Goal: Transaction & Acquisition: Purchase product/service

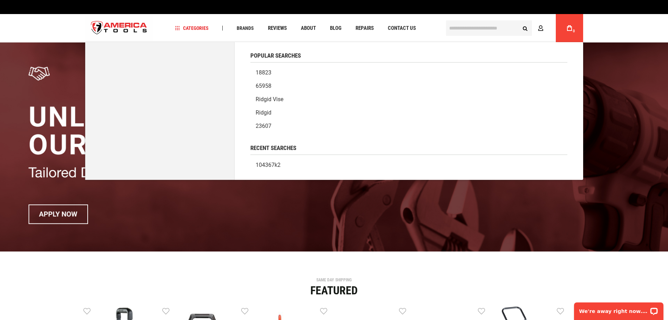
click at [478, 33] on input "text" at bounding box center [489, 27] width 86 height 15
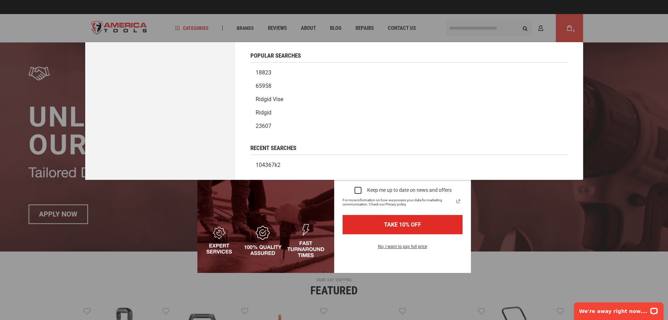
click at [466, 25] on div "Marketing offer form" at bounding box center [334, 160] width 668 height 320
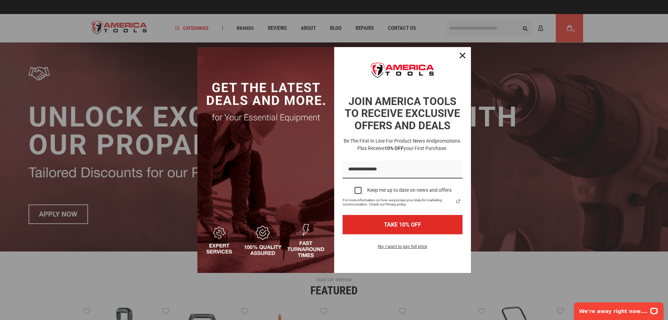
click at [468, 28] on div "Marketing offer form" at bounding box center [334, 160] width 668 height 320
click at [465, 54] on icon "close icon" at bounding box center [463, 56] width 6 height 6
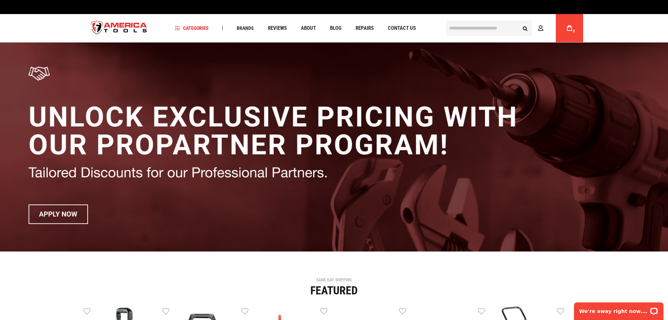
click at [472, 28] on input "text" at bounding box center [489, 27] width 86 height 15
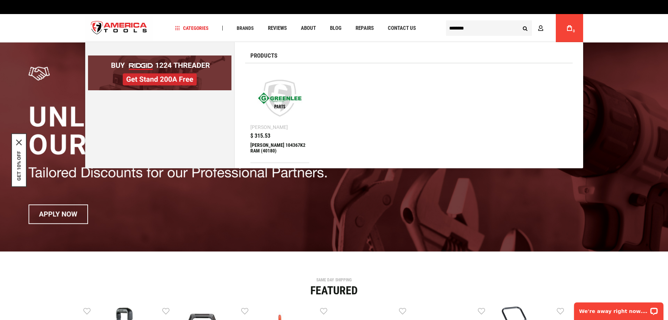
type input "********"
click at [519, 21] on button "Search" at bounding box center [525, 27] width 13 height 13
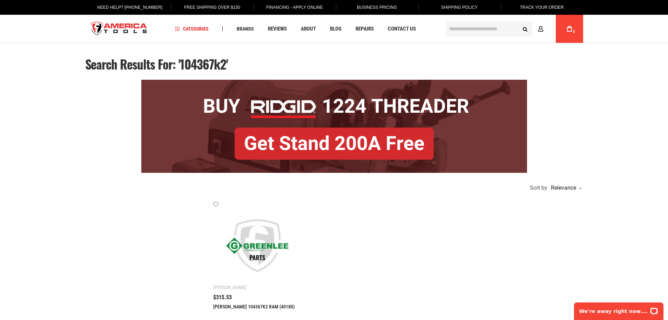
click at [454, 232] on ul "Add to wishlist Greenlee Greenlee 104367K2 RAM (40180) $315.53" at bounding box center [398, 265] width 370 height 129
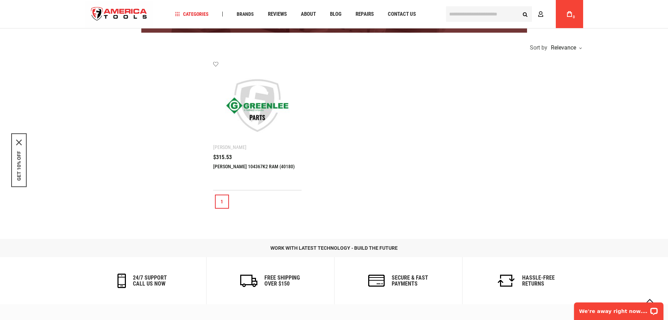
scroll to position [140, 0]
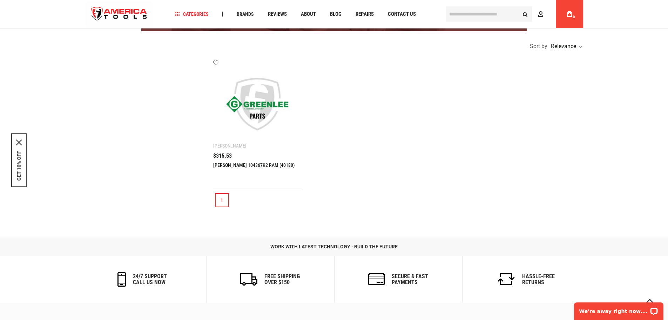
click at [255, 115] on img at bounding box center [257, 104] width 75 height 75
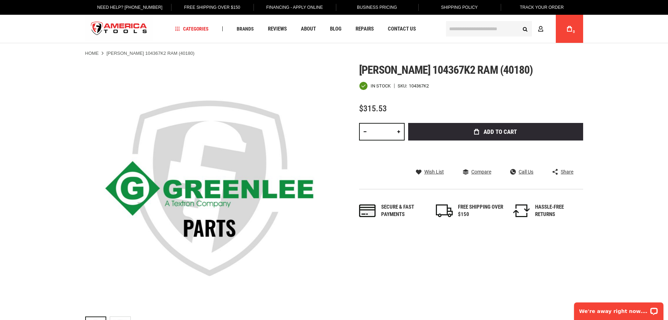
click at [397, 129] on link at bounding box center [399, 132] width 12 height 18
type input "*"
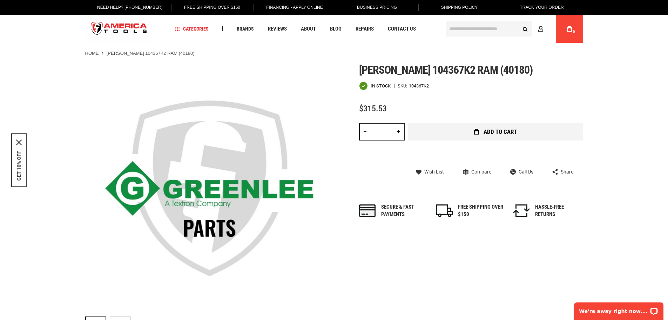
click at [428, 131] on button "Add to Cart" at bounding box center [495, 132] width 175 height 18
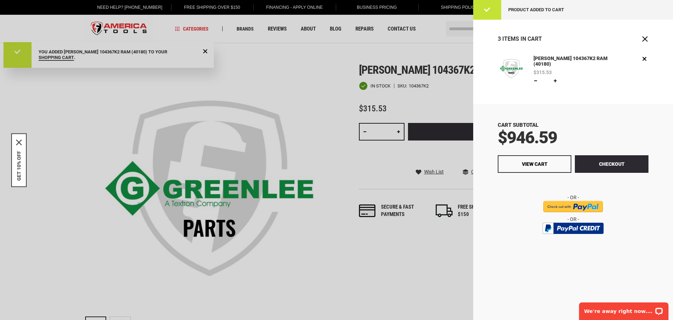
click at [291, 110] on div at bounding box center [336, 160] width 673 height 320
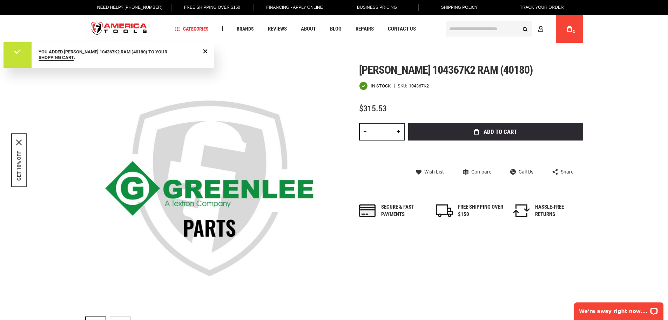
click at [462, 30] on input "text" at bounding box center [489, 28] width 86 height 15
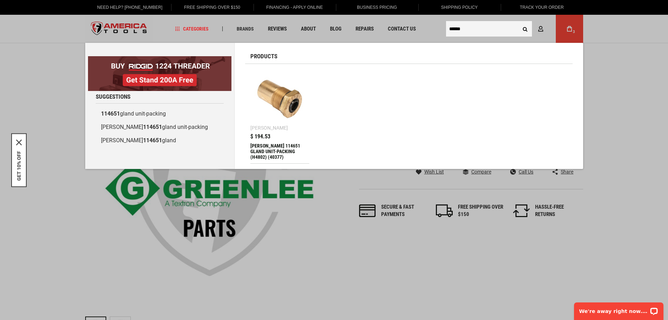
type input "******"
click at [287, 106] on img at bounding box center [280, 99] width 52 height 52
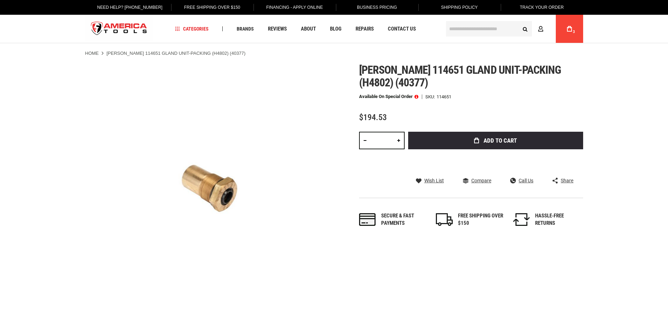
click at [399, 141] on link at bounding box center [399, 141] width 12 height 18
type input "*"
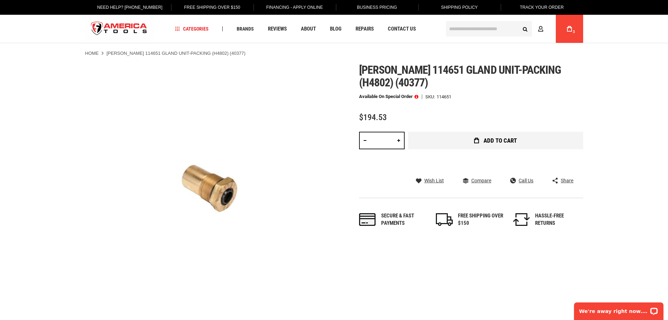
click at [447, 143] on button "Add to Cart" at bounding box center [495, 141] width 175 height 18
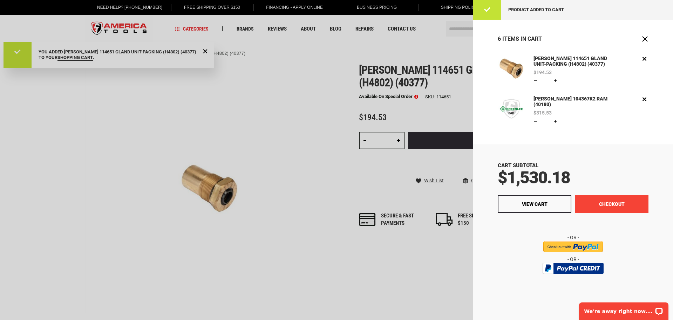
click at [593, 204] on button "Checkout" at bounding box center [612, 204] width 74 height 18
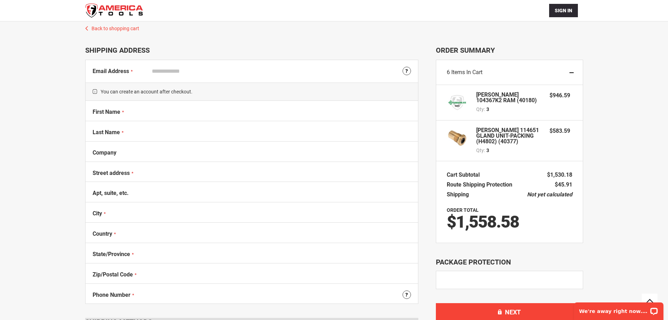
scroll to position [46, 0]
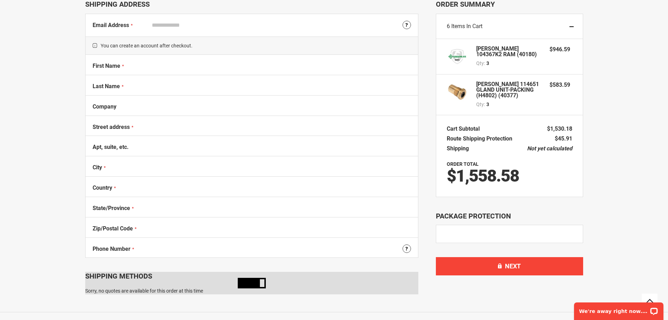
select select "**"
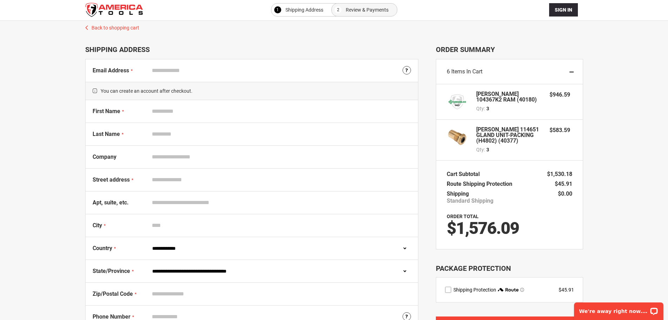
scroll to position [0, 0]
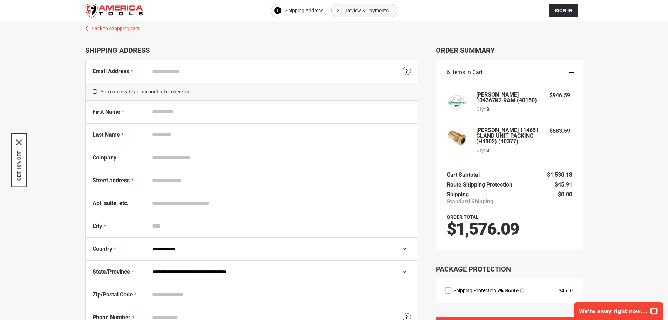
click at [173, 72] on input "Email Address" at bounding box center [280, 71] width 262 height 13
type input "**********"
click at [178, 105] on div "First Name" at bounding box center [252, 112] width 332 height 23
click at [171, 118] on input "First Name" at bounding box center [280, 111] width 262 height 13
type input "***"
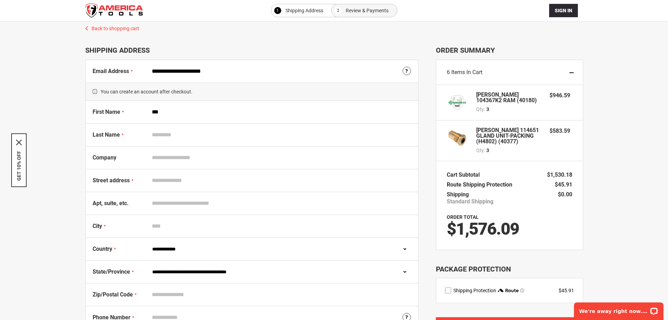
type input "**********"
type input "*******"
select select "**"
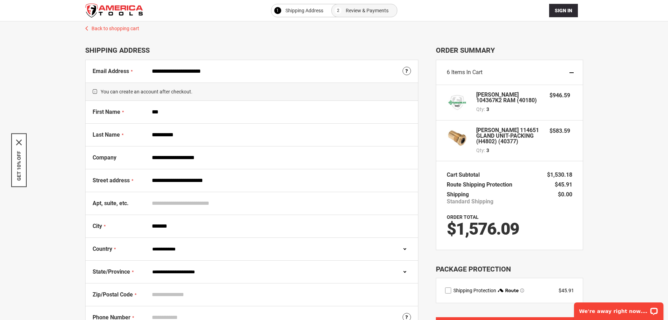
type input "*****"
type input "**********"
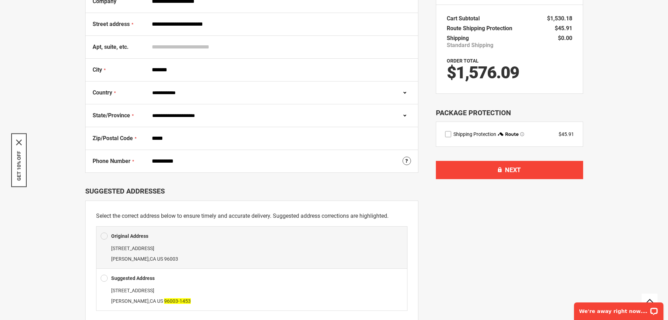
scroll to position [210, 0]
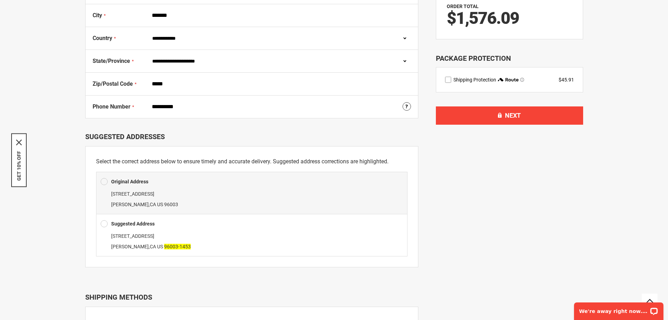
click at [174, 200] on div "4828 Mountain Lakes Blvd Redding , CA US 96003" at bounding box center [252, 198] width 302 height 21
click at [207, 250] on div "4828 Mountain Lakes Blvd Redding , CA US 96003-1453" at bounding box center [252, 240] width 302 height 21
click at [104, 223] on span at bounding box center [104, 223] width 7 height 11
click at [182, 236] on div "4828 Mountain Lakes Blvd Redding , CA US 96003-1453" at bounding box center [252, 240] width 302 height 21
click at [136, 230] on div "Suggested Address 4828 Mountain Lakes Blvd Redding , CA US 96003-1453" at bounding box center [251, 235] width 311 height 42
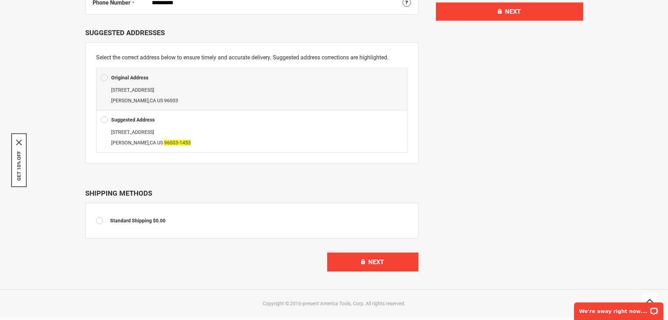
scroll to position [351, 0]
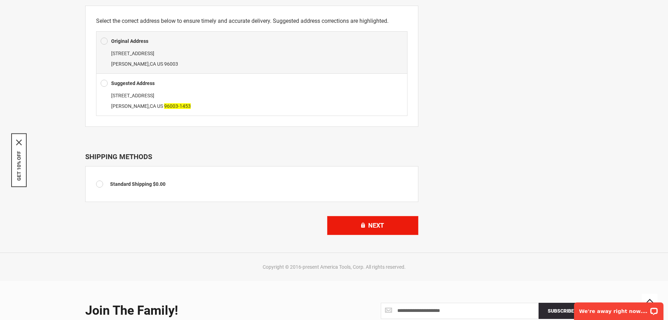
click at [356, 221] on button "Next" at bounding box center [372, 225] width 91 height 19
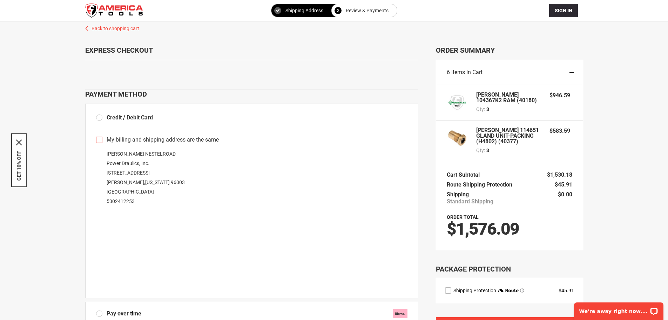
click at [105, 28] on link "Back to shopping cart" at bounding box center [334, 26] width 512 height 11
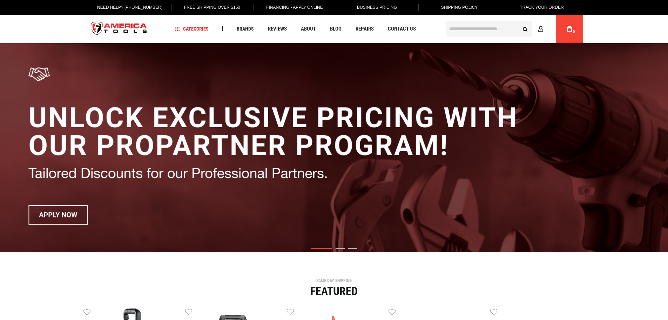
click at [468, 27] on input "text" at bounding box center [489, 28] width 86 height 15
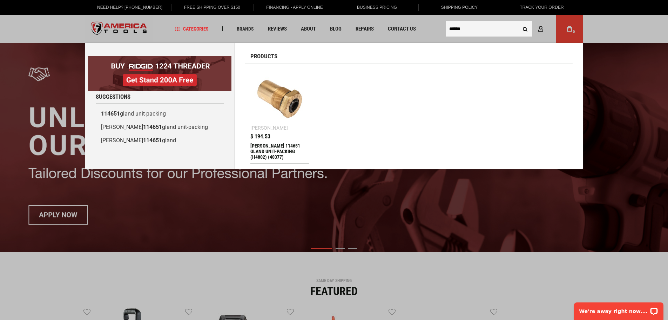
type input "******"
click at [519, 22] on button "Search" at bounding box center [525, 28] width 13 height 13
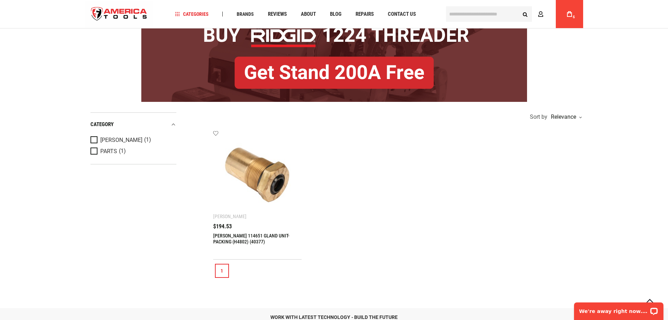
scroll to position [70, 0]
click at [233, 239] on link "[PERSON_NAME] 114651 GLAND UNIT-PACKING (H4802) (40377)" at bounding box center [251, 238] width 76 height 12
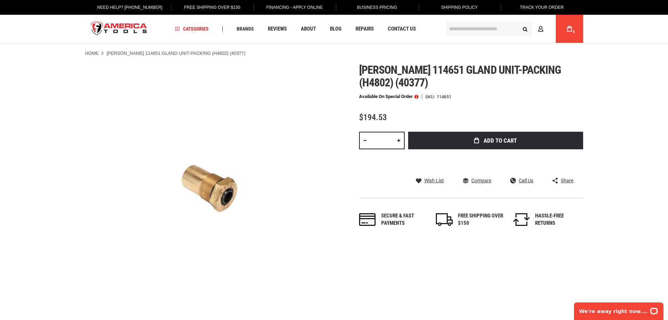
click at [417, 97] on span at bounding box center [417, 96] width 4 height 5
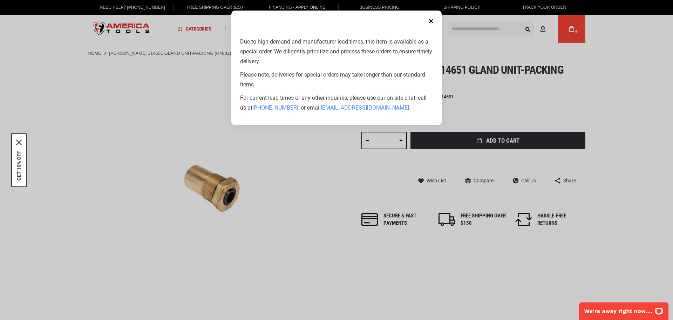
click at [324, 296] on aside "Close Due to high demand and manufacturer lead times, this item is available as…" at bounding box center [336, 160] width 673 height 320
click at [432, 20] on button "Close" at bounding box center [431, 21] width 14 height 14
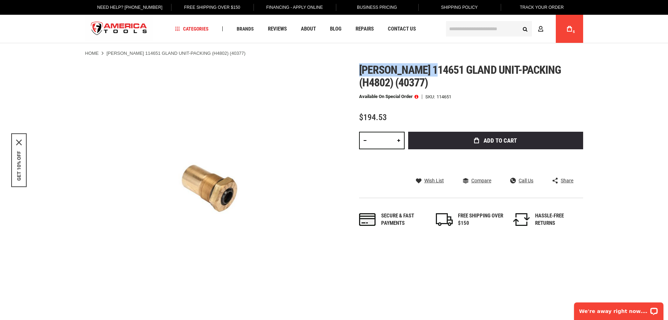
drag, startPoint x: 357, startPoint y: 69, endPoint x: 437, endPoint y: 74, distance: 80.8
click at [437, 74] on div "Skip to the end of the images gallery Skip to the beginning of the images galle…" at bounding box center [334, 187] width 498 height 249
copy span "Greenlee 114651"
click at [415, 66] on span "Greenlee 114651 gland unit-packing (h4802) (40377)" at bounding box center [460, 76] width 202 height 26
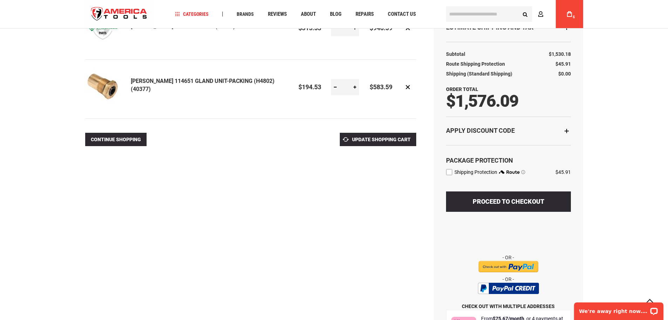
scroll to position [34, 0]
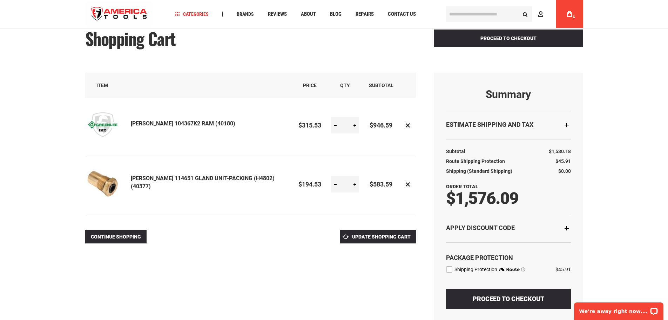
click at [170, 124] on link "[PERSON_NAME] 104367K2 RAM (40180)" at bounding box center [183, 123] width 105 height 7
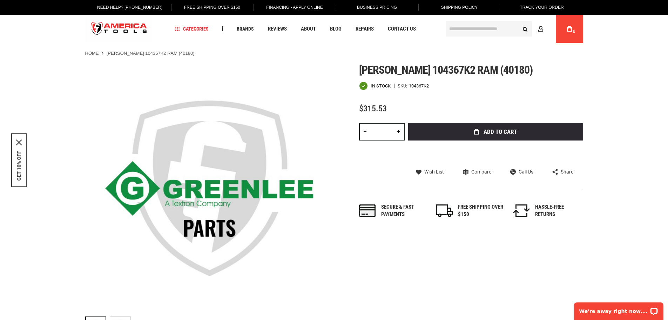
click at [371, 292] on div "Skip to the end of the images gallery Skip to the beginning of the images galle…" at bounding box center [334, 201] width 498 height 277
